Goal: Find specific page/section: Find specific page/section

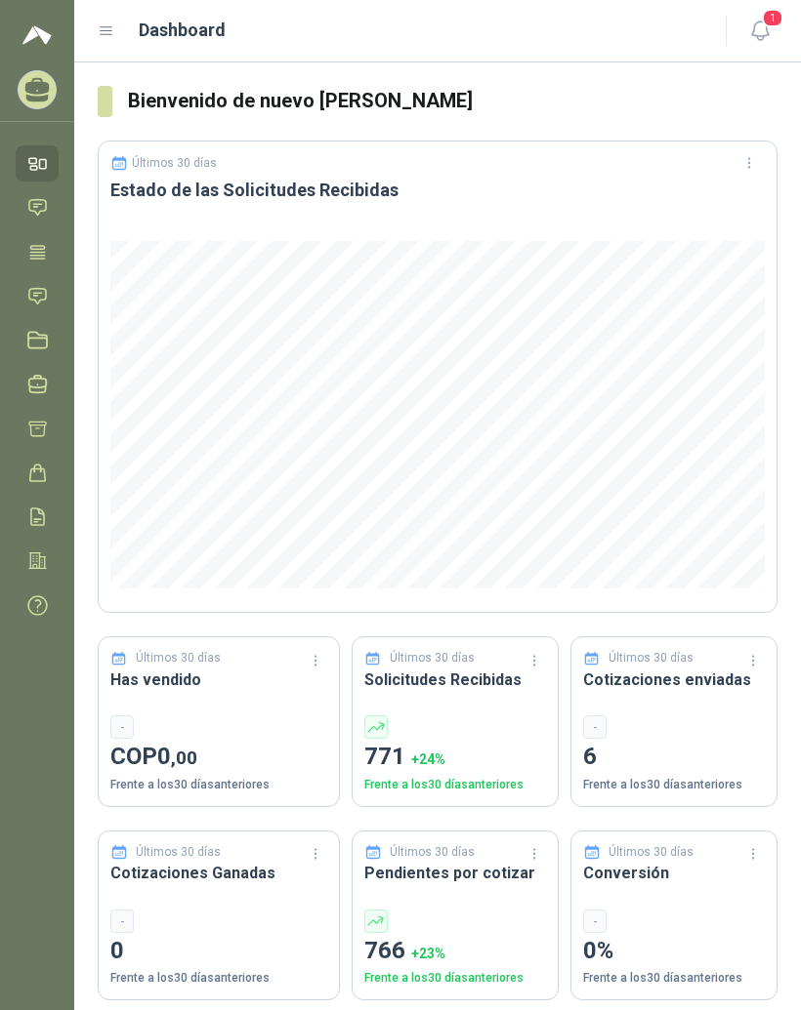
click at [113, 27] on icon at bounding box center [107, 31] width 18 height 18
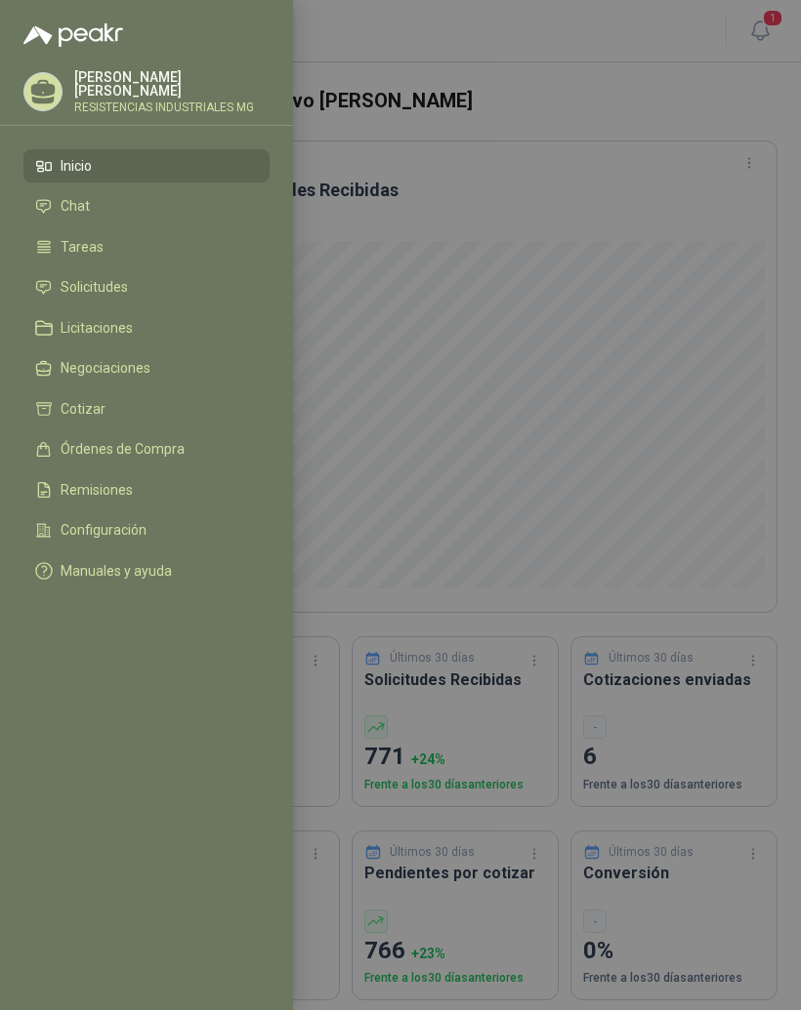
click at [80, 281] on span "Solicitudes" at bounding box center [94, 287] width 67 height 16
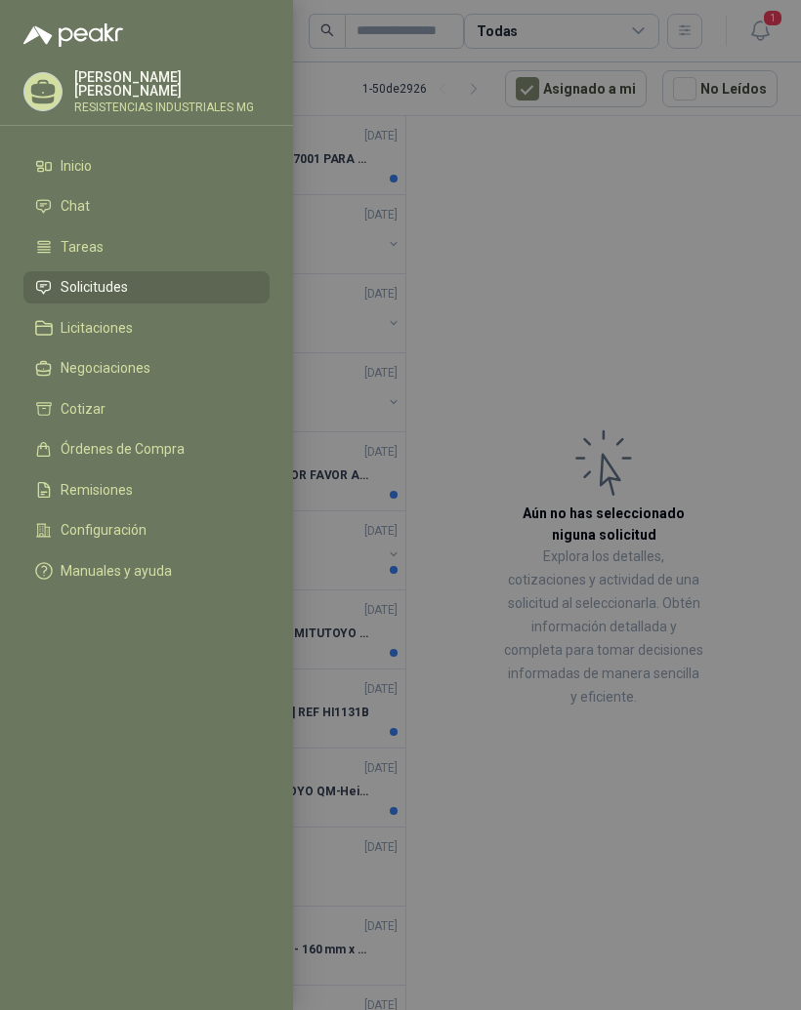
click at [718, 323] on div at bounding box center [400, 505] width 801 height 1010
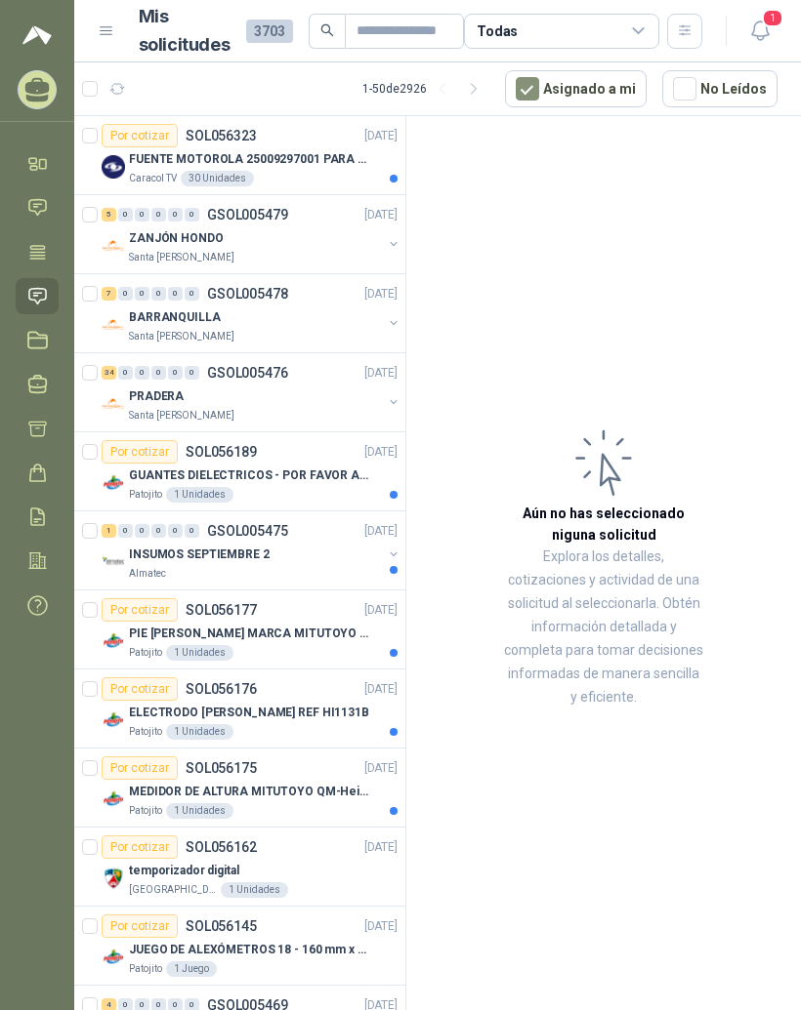
click at [149, 147] on div "FUENTE MOTOROLA 25009297001 PARA EP450" at bounding box center [263, 158] width 268 height 23
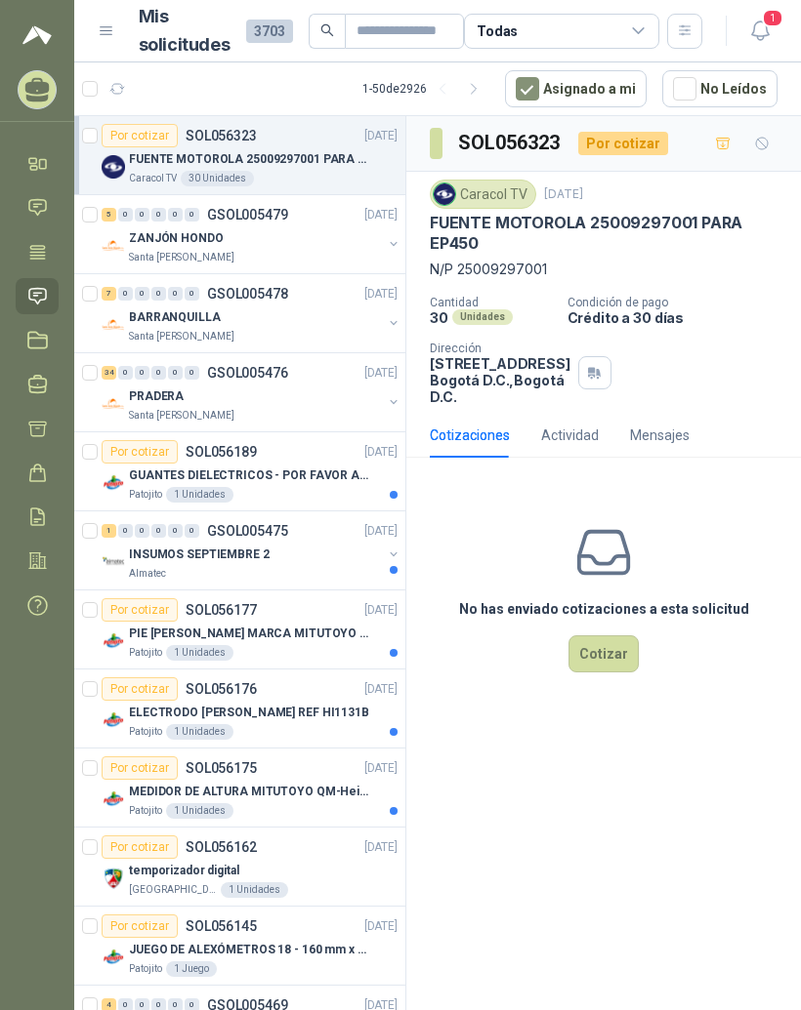
click at [114, 215] on div "5" at bounding box center [109, 215] width 15 height 14
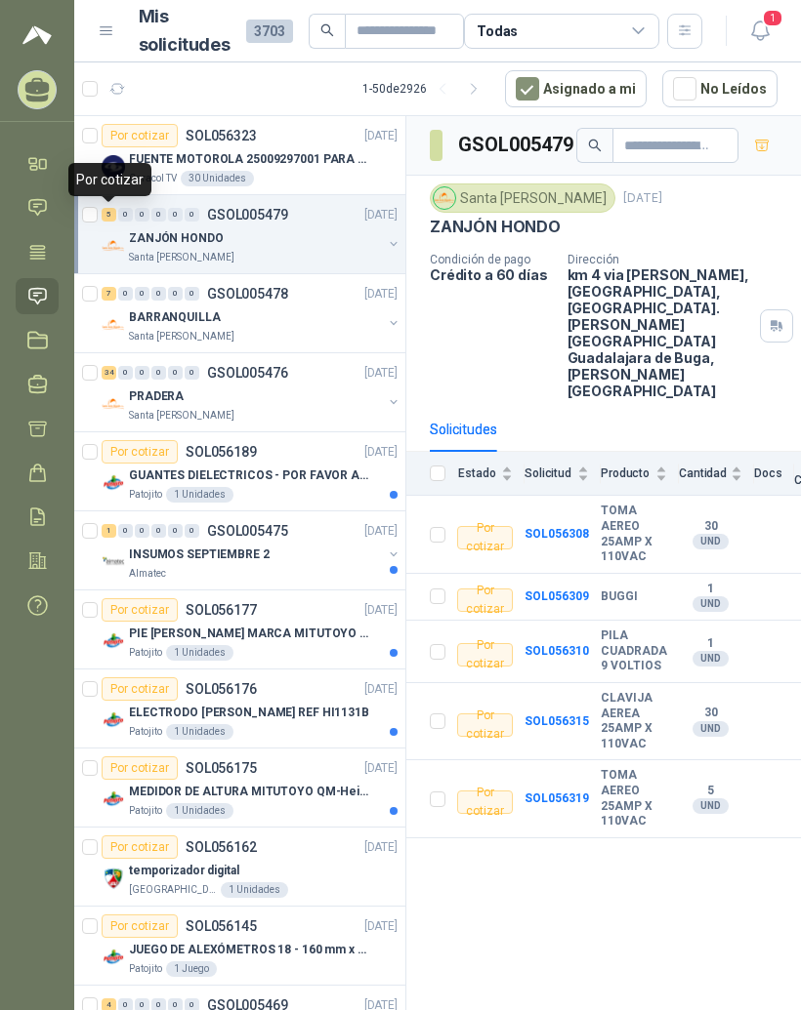
click at [122, 299] on div "0" at bounding box center [125, 294] width 15 height 14
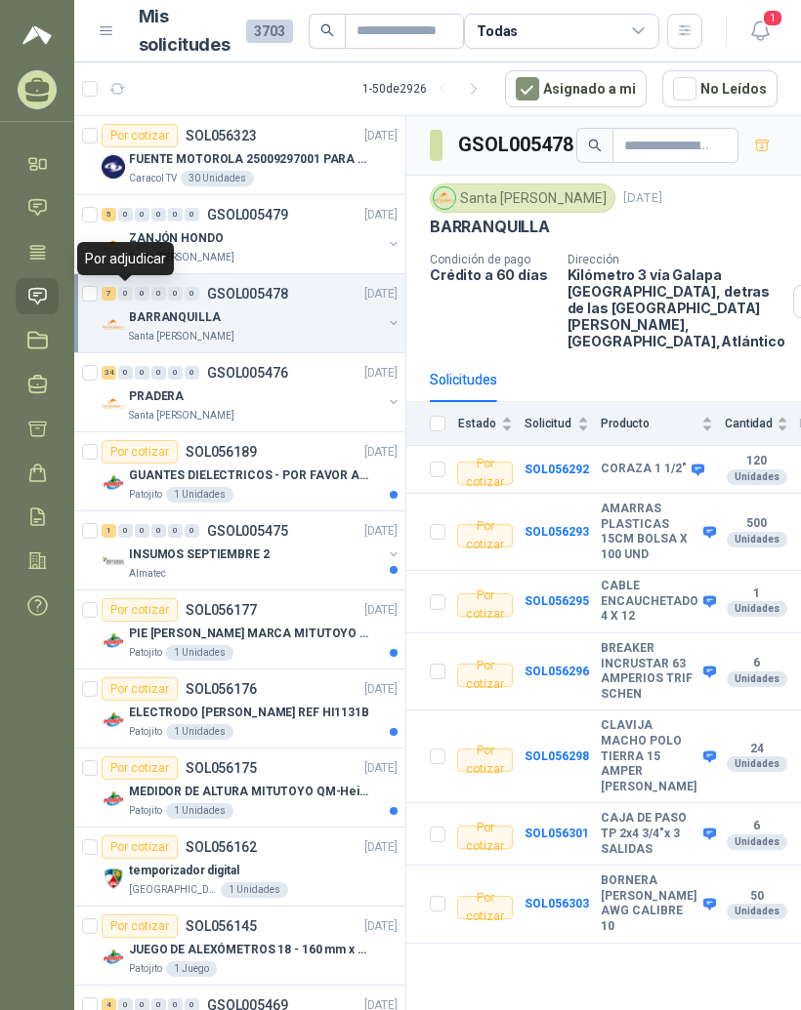
click at [114, 369] on div "34" at bounding box center [109, 373] width 15 height 14
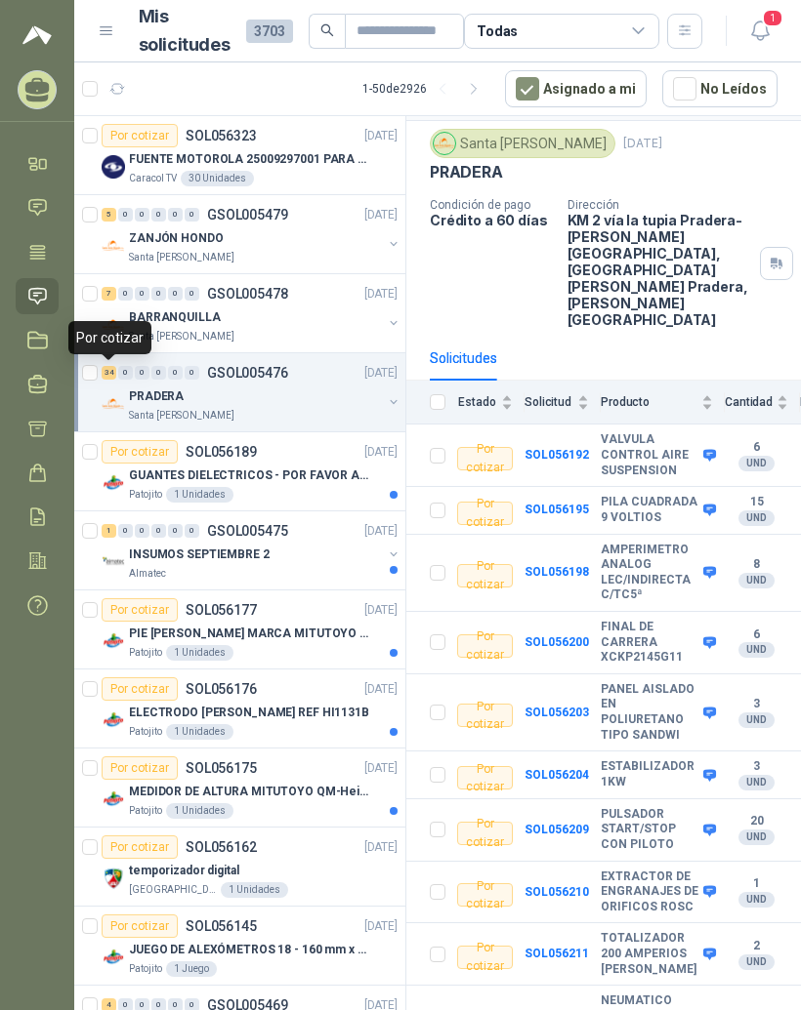
scroll to position [62, 0]
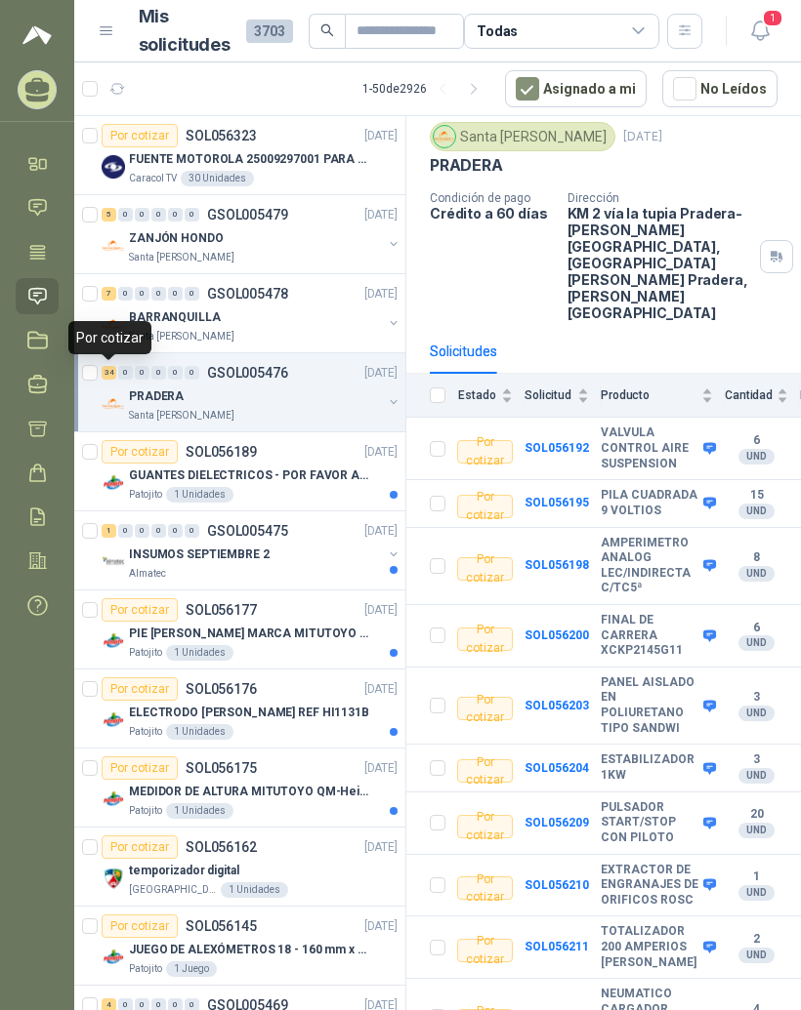
click at [637, 613] on b "FINAL DE CARRERA XCKP2145G11" at bounding box center [649, 636] width 98 height 46
click at [569, 629] on b "SOL056200" at bounding box center [556, 636] width 64 height 14
